Goal: Communication & Community: Share content

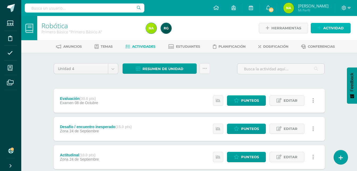
click at [338, 26] on span "Actividad" at bounding box center [333, 28] width 20 height 10
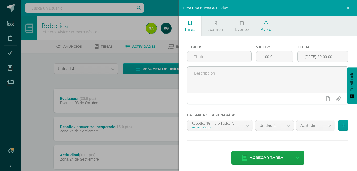
click at [265, 25] on link "Aviso" at bounding box center [266, 26] width 22 height 20
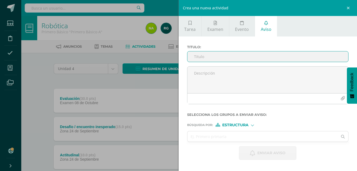
click at [239, 54] on input "Titulo :" at bounding box center [268, 56] width 161 height 10
type input "P"
type input "U"
type input "P"
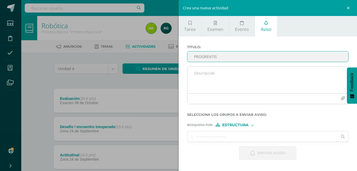
type input "PROGRENTIS"
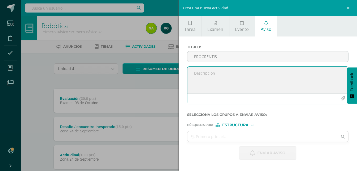
click at [227, 81] on textarea at bounding box center [268, 79] width 161 height 27
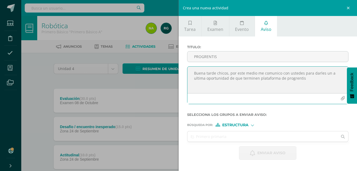
click at [329, 72] on textarea "Buena tarde chicos, por este medio me comunico con ustedes para darles un a ult…" at bounding box center [268, 79] width 161 height 27
click at [277, 84] on textarea "Buena tarde chicos, por este medio me comunico con ustedes para darles una ulti…" at bounding box center [268, 79] width 161 height 27
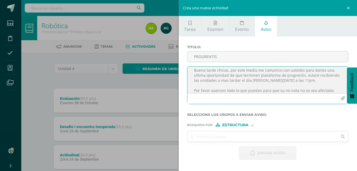
click at [262, 80] on textarea "Buena tarde chicos, por este medio me comunico con ustedes para darles una ulti…" at bounding box center [268, 79] width 161 height 27
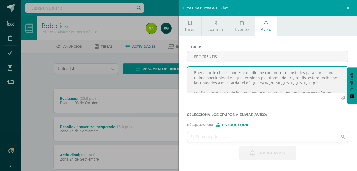
scroll to position [1, 0]
click at [234, 77] on textarea "Buena tarde chicos, por este medio me comunico con ustedes para darles una ulti…" at bounding box center [268, 79] width 161 height 27
click at [259, 77] on textarea "Buena tarde chicos, por este medio me comunico con ustedes para darles una ulti…" at bounding box center [268, 79] width 161 height 27
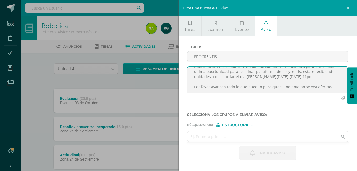
scroll to position [0, 0]
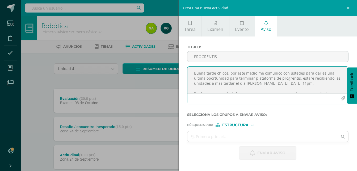
click at [228, 74] on textarea "Buena tarde chicos, por este medio me comunico con ustedes para darles una ulti…" at bounding box center [268, 79] width 161 height 27
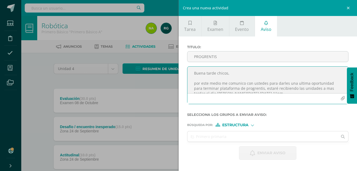
scroll to position [17, 0]
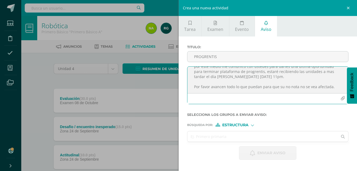
type textarea "Buena tarde chicos, por este medio me comunico con ustedes para darles una ulti…"
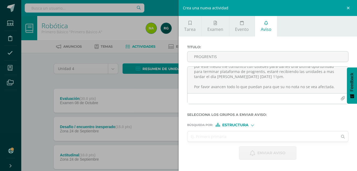
click at [244, 139] on input "text" at bounding box center [263, 136] width 151 height 10
click at [253, 126] on div at bounding box center [252, 124] width 3 height 3
click at [244, 138] on span "Persona" at bounding box center [237, 138] width 19 height 3
click at [240, 139] on input "text" at bounding box center [263, 136] width 151 height 10
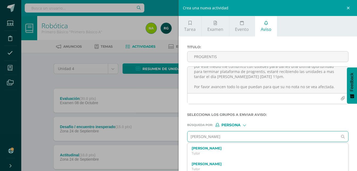
click at [199, 139] on input "[PERSON_NAME]" at bounding box center [263, 136] width 151 height 10
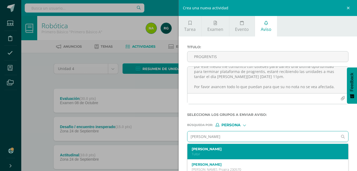
scroll to position [0, 0]
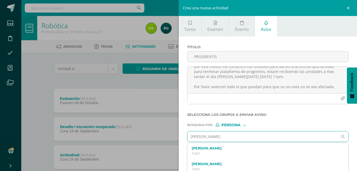
type input "[PERSON_NAME]"
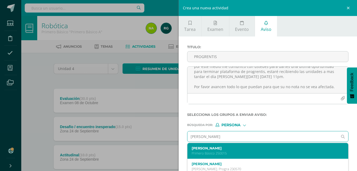
click at [238, 153] on p "Primero Básico 250015" at bounding box center [265, 153] width 146 height 5
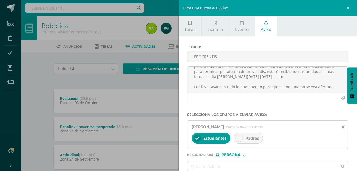
click at [234, 136] on div "Padres" at bounding box center [248, 138] width 29 height 11
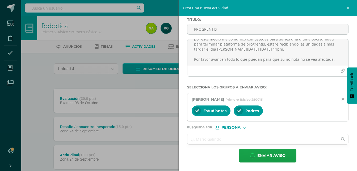
click at [232, 138] on input "text" at bounding box center [263, 139] width 151 height 10
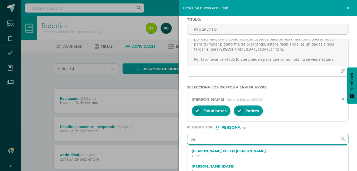
type input "p"
type input "[PERSON_NAME] ´pel"
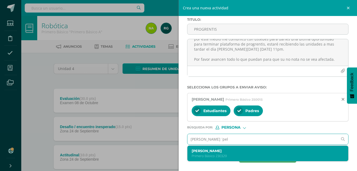
click at [235, 151] on label "[PERSON_NAME]" at bounding box center [265, 151] width 146 height 4
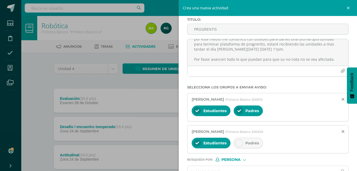
click at [239, 140] on div at bounding box center [239, 142] width 7 height 7
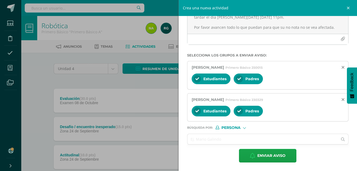
click at [239, 140] on input "text" at bounding box center [263, 139] width 151 height 10
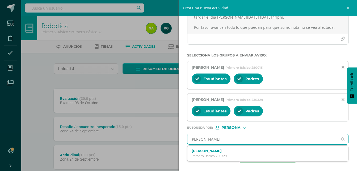
type input "[PERSON_NAME]"
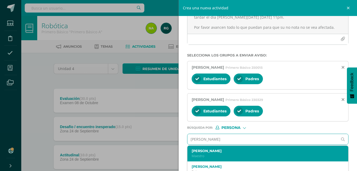
click at [253, 152] on label "[PERSON_NAME]" at bounding box center [265, 151] width 146 height 4
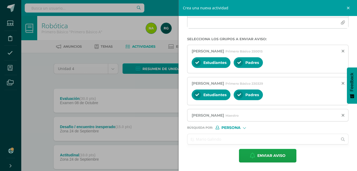
scroll to position [75, 0]
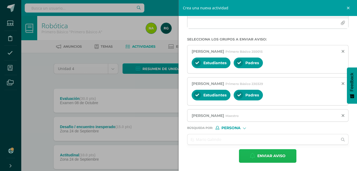
click at [269, 158] on span "Enviar aviso" at bounding box center [271, 155] width 28 height 13
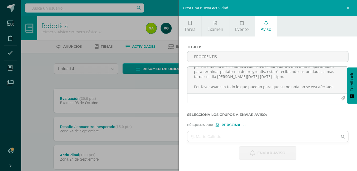
scroll to position [0, 0]
